Goal: Task Accomplishment & Management: Manage account settings

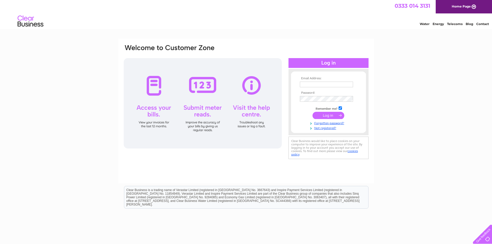
type input "templemanorcare@hotmail.co.uk"
click at [324, 116] on input "submit" at bounding box center [328, 115] width 32 height 7
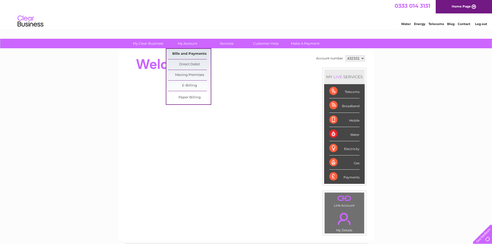
click at [192, 50] on link "Bills and Payments" at bounding box center [189, 54] width 43 height 10
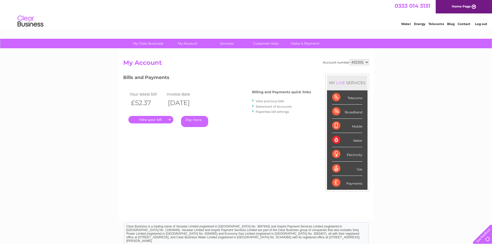
click at [168, 117] on link "." at bounding box center [150, 119] width 45 height 7
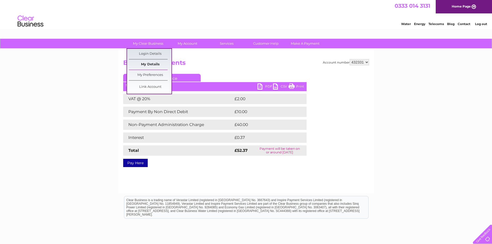
click at [154, 62] on link "My Details" at bounding box center [150, 64] width 43 height 10
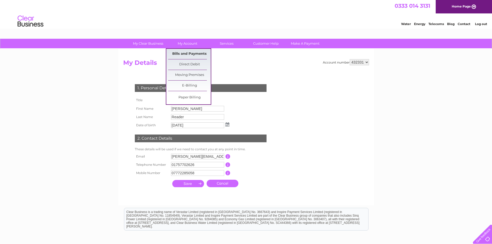
click at [192, 52] on link "Bills and Payments" at bounding box center [189, 54] width 43 height 10
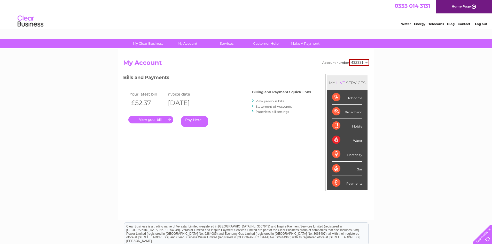
click at [338, 97] on div "Telecoms" at bounding box center [347, 97] width 30 height 14
click at [359, 65] on select "432331" at bounding box center [359, 62] width 20 height 7
click at [322, 62] on div "Account number 432331" at bounding box center [345, 62] width 47 height 7
click at [279, 101] on link "View previous bills" at bounding box center [269, 101] width 28 height 4
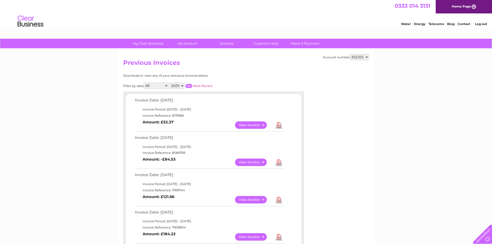
scroll to position [26, 0]
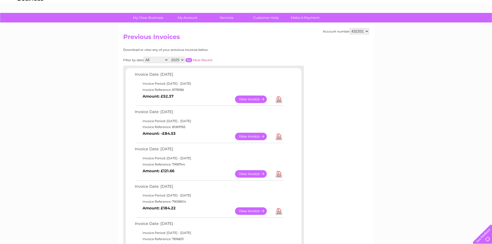
click at [247, 138] on link "View" at bounding box center [254, 136] width 38 height 7
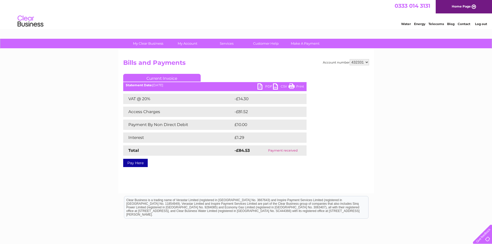
click at [262, 86] on link "PDF" at bounding box center [264, 86] width 15 height 7
click at [277, 43] on link "Customer Help" at bounding box center [265, 44] width 43 height 10
